Goal: Task Accomplishment & Management: Manage account settings

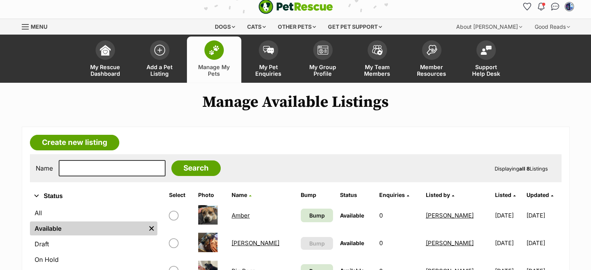
scroll to position [39, 0]
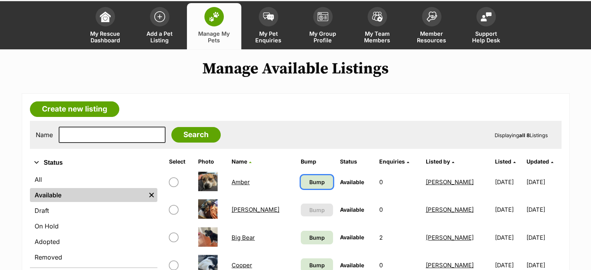
click at [309, 180] on span "Bump" at bounding box center [317, 182] width 16 height 8
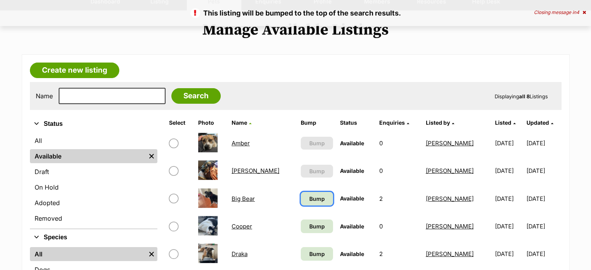
scroll to position [78, 0]
click at [309, 196] on span "Bump" at bounding box center [317, 199] width 16 height 8
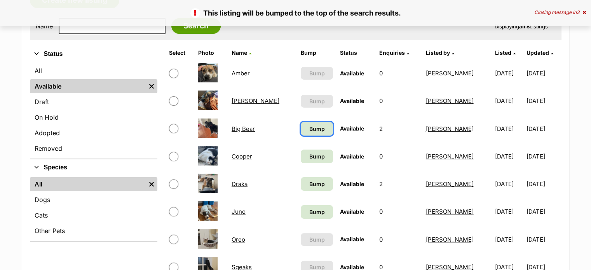
scroll to position [155, 0]
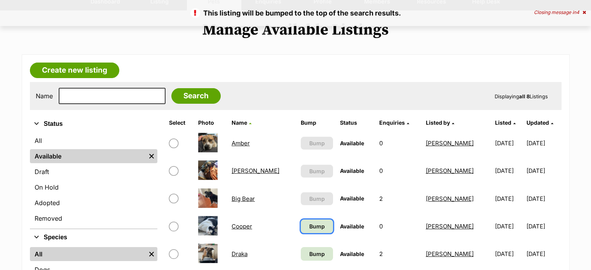
click at [309, 225] on span "Bump" at bounding box center [317, 226] width 16 height 8
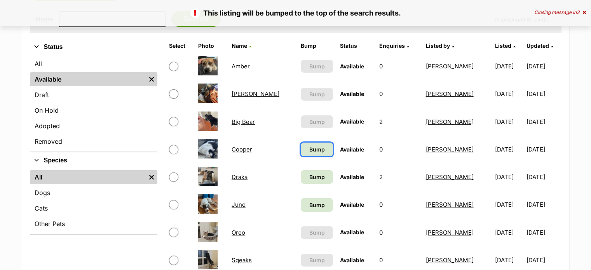
scroll to position [155, 0]
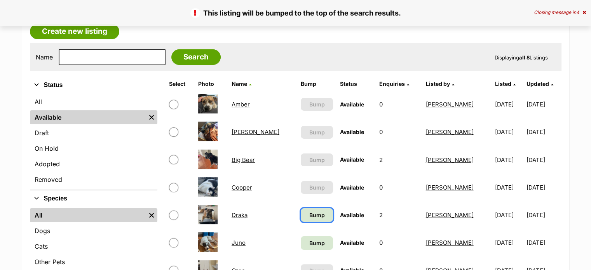
click at [309, 213] on span "Bump" at bounding box center [317, 215] width 16 height 8
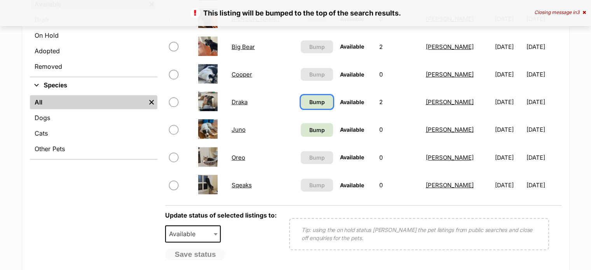
scroll to position [233, 0]
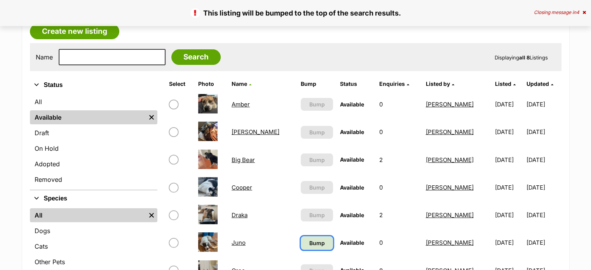
click at [309, 243] on span "Bump" at bounding box center [317, 243] width 16 height 8
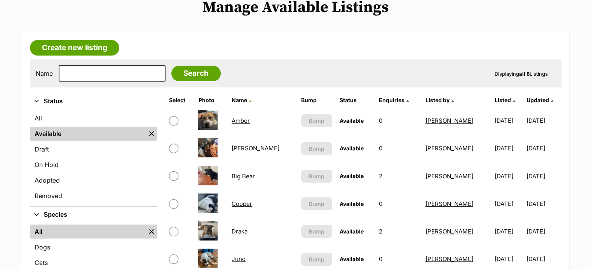
scroll to position [194, 0]
